Goal: Find specific page/section: Find specific page/section

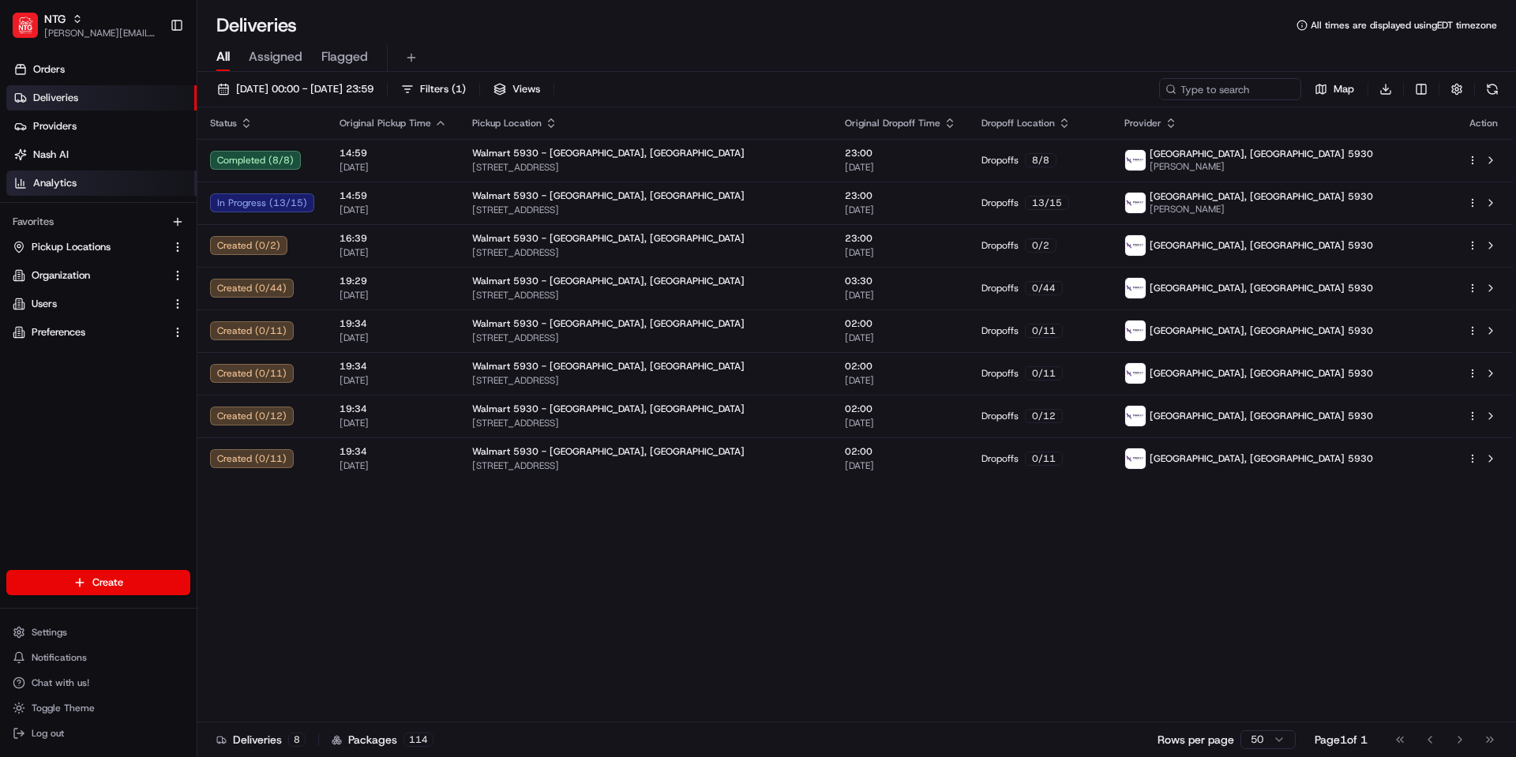
click at [81, 187] on link "Analytics" at bounding box center [101, 183] width 190 height 25
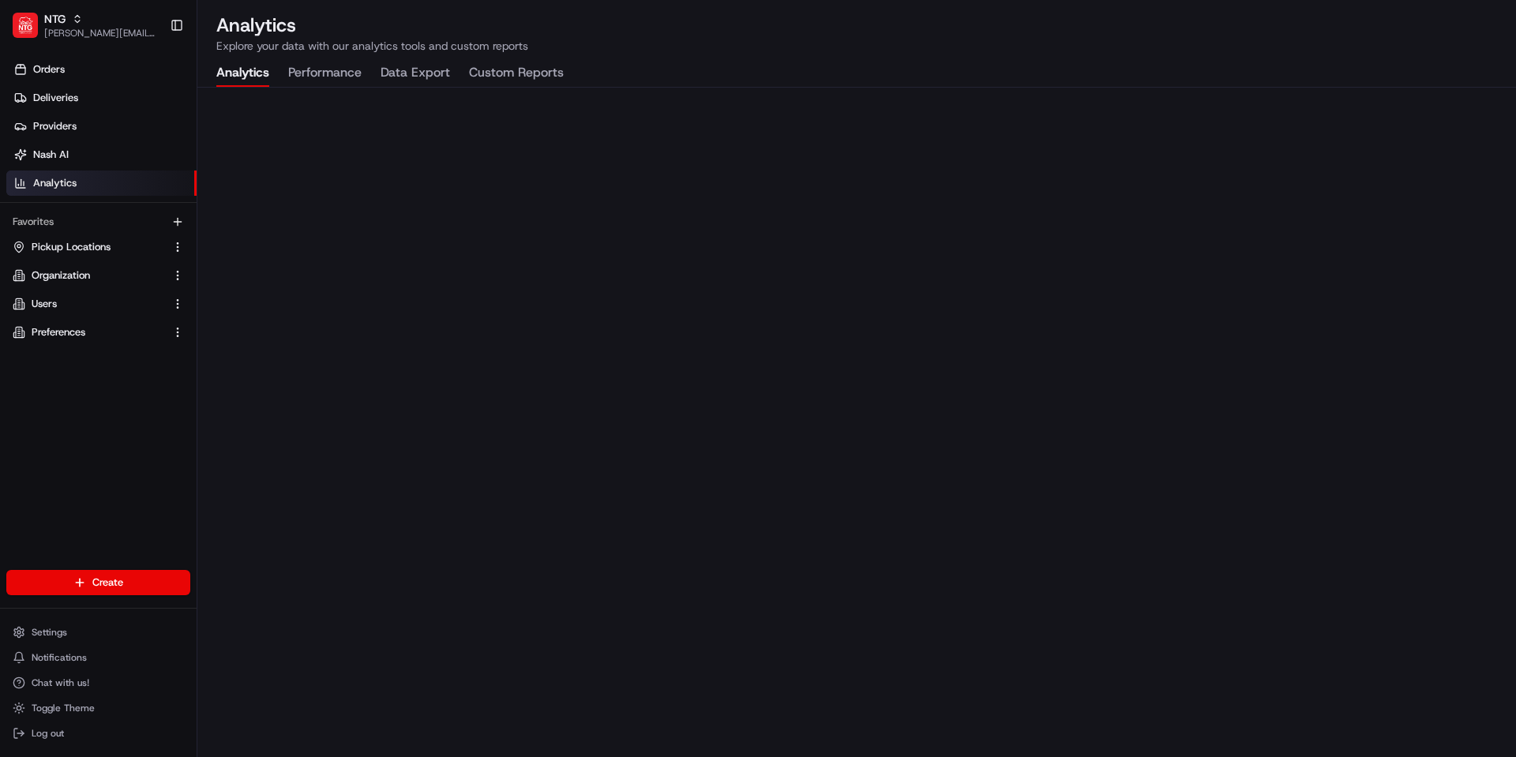
click at [343, 65] on button "Performance" at bounding box center [324, 73] width 73 height 27
click at [419, 74] on button "Data Export" at bounding box center [414, 73] width 69 height 27
drag, startPoint x: 315, startPoint y: 62, endPoint x: 339, endPoint y: 72, distance: 25.5
click at [315, 62] on button "Performance" at bounding box center [324, 73] width 73 height 27
click at [402, 74] on button "Data Export" at bounding box center [414, 73] width 69 height 27
